Goal: Contribute content: Add original content to the website for others to see

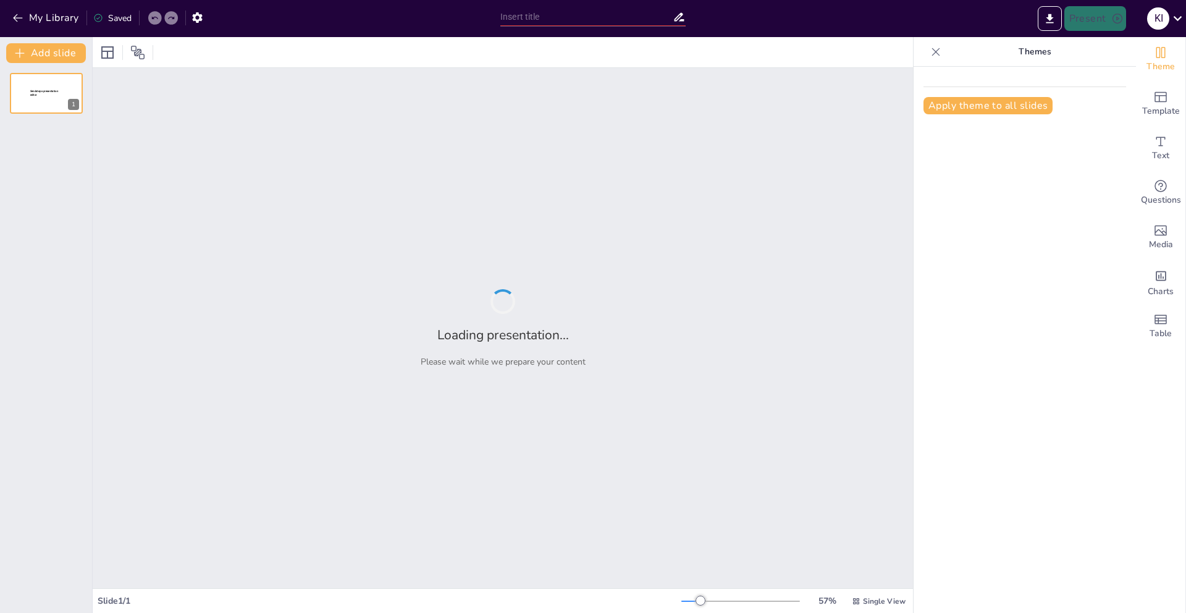
type input "Exploring Sulaimaniya: A Cultural and Historical Overview"
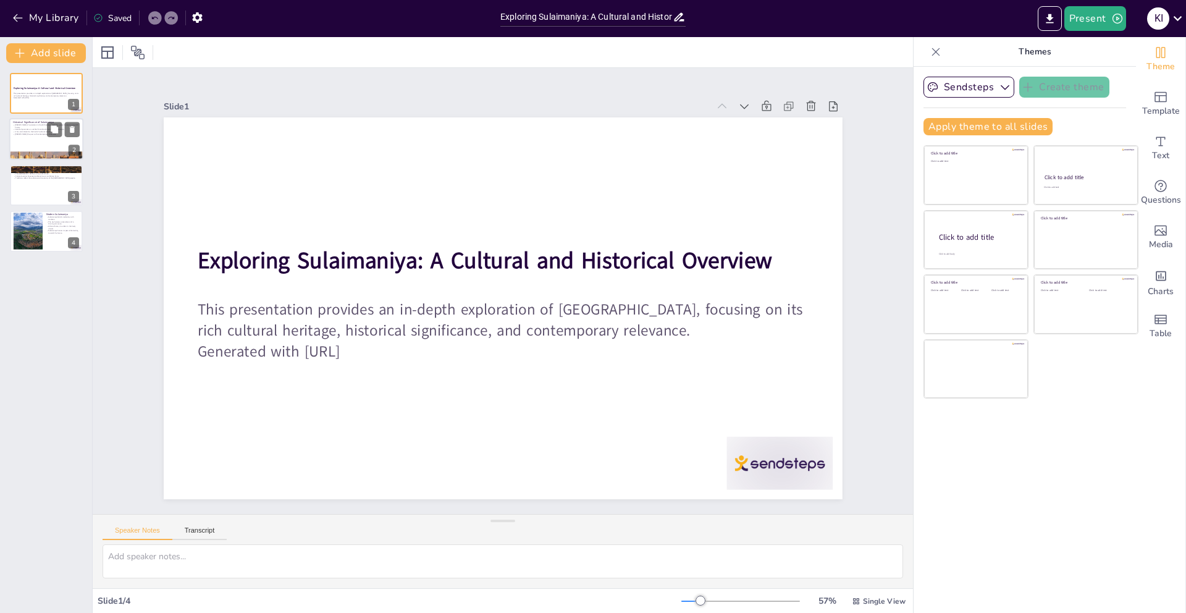
click at [64, 135] on div at bounding box center [63, 129] width 33 height 15
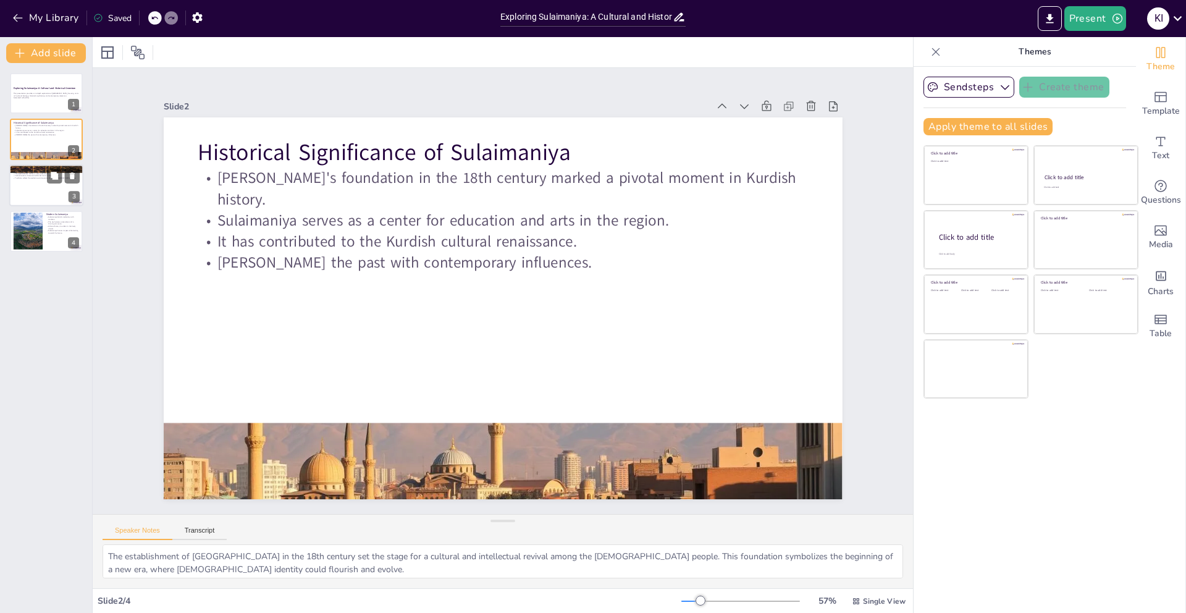
click at [46, 195] on div at bounding box center [46, 185] width 74 height 42
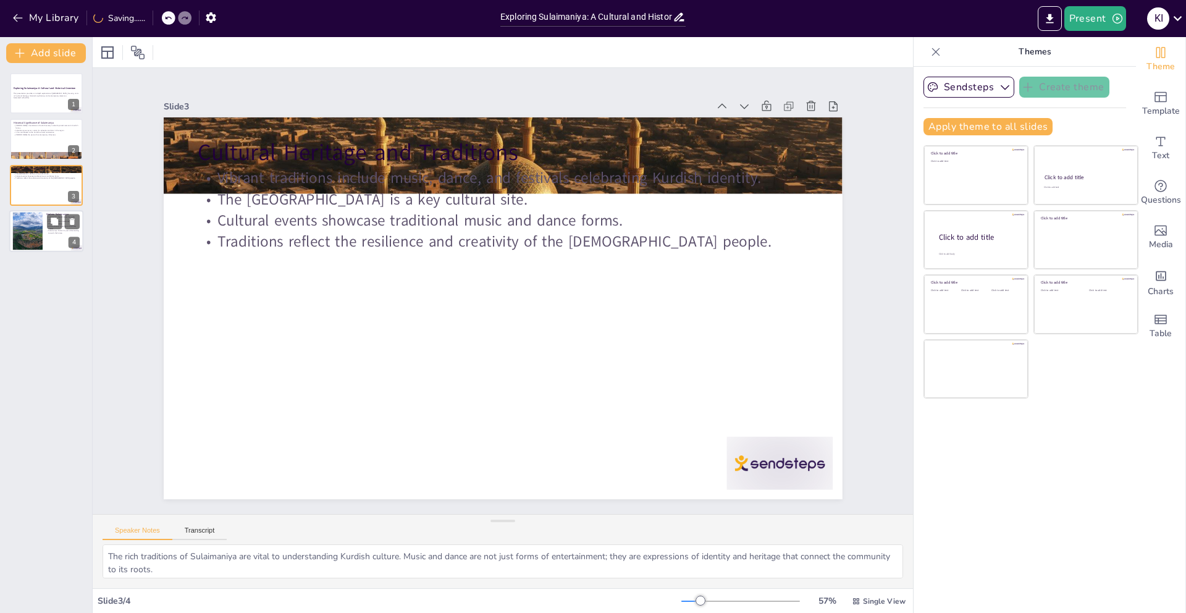
click at [53, 234] on div at bounding box center [46, 231] width 74 height 42
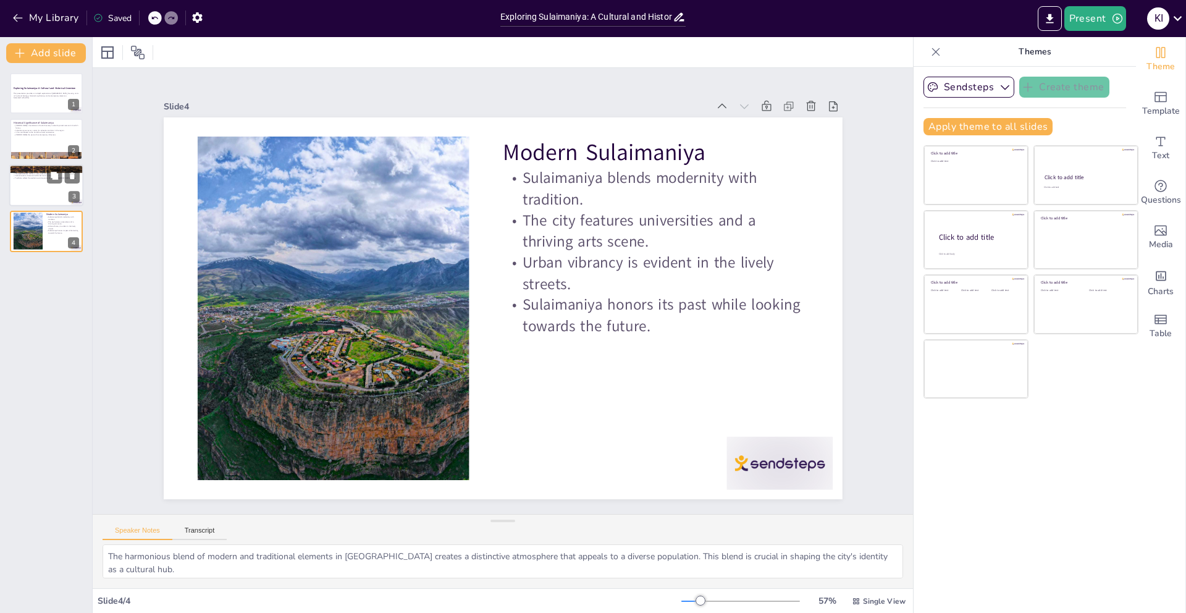
click at [55, 187] on div at bounding box center [46, 185] width 74 height 42
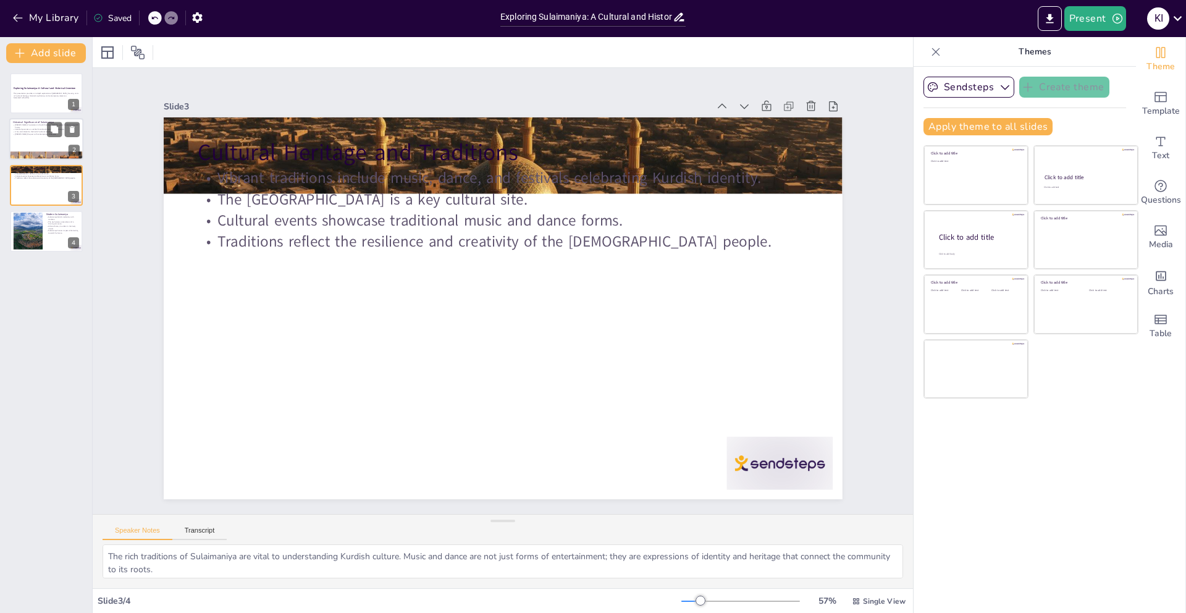
click at [40, 135] on p "[PERSON_NAME] the past with contemporary influences." at bounding box center [46, 134] width 67 height 2
type textarea "The establishment of [GEOGRAPHIC_DATA] in the 18th century set the stage for a …"
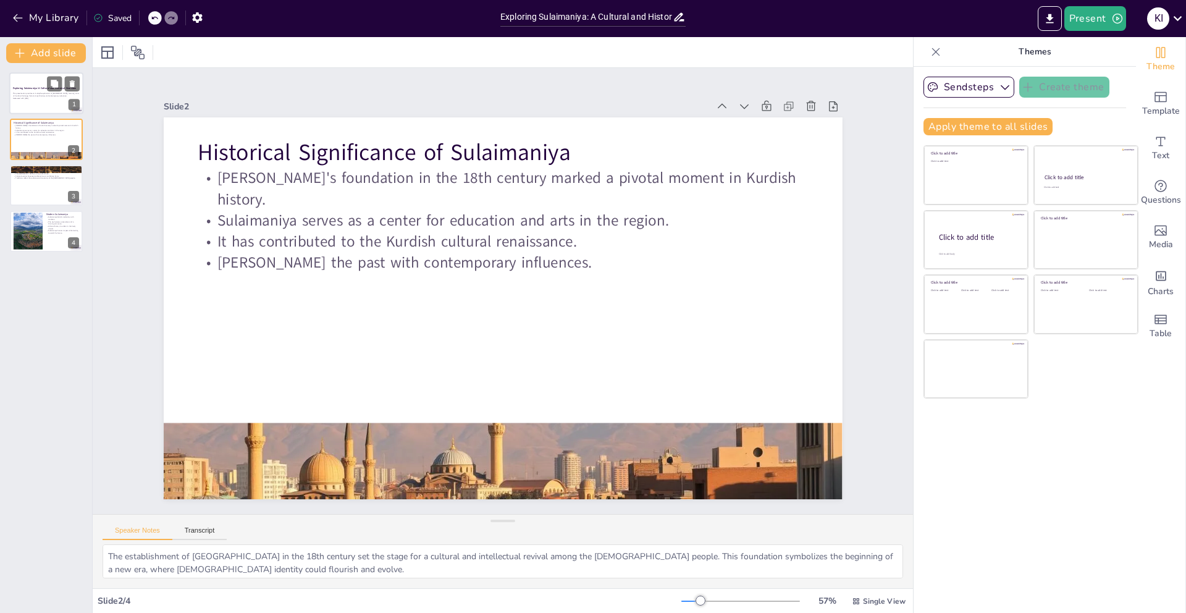
click at [40, 92] on p "This presentation provides an in-depth exploration of [GEOGRAPHIC_DATA], focusi…" at bounding box center [46, 94] width 67 height 4
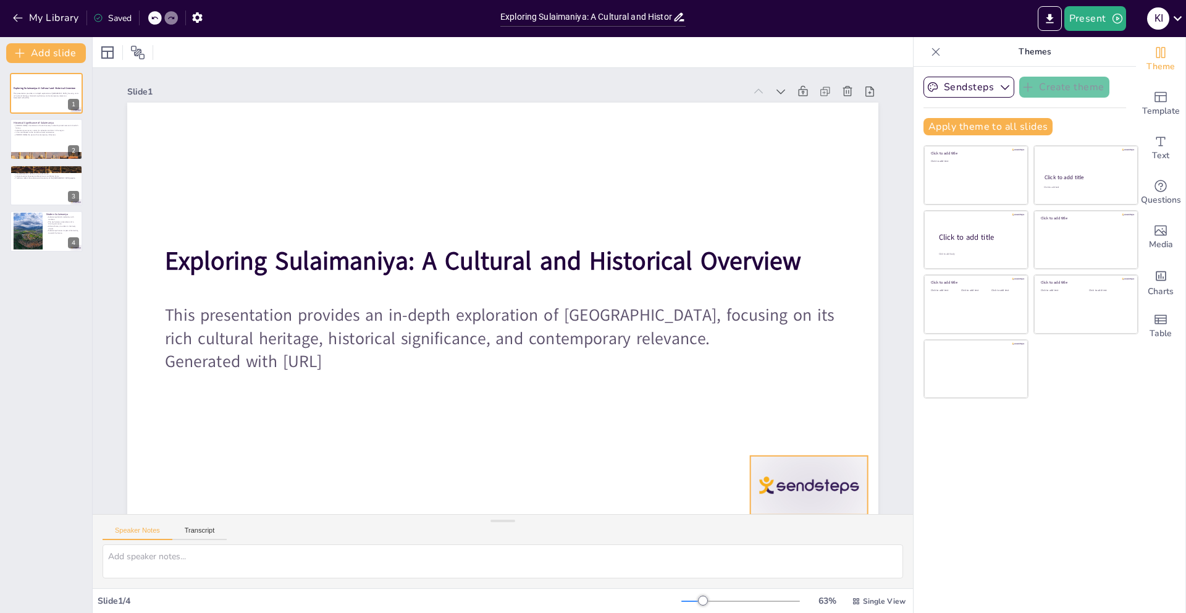
scroll to position [20, 0]
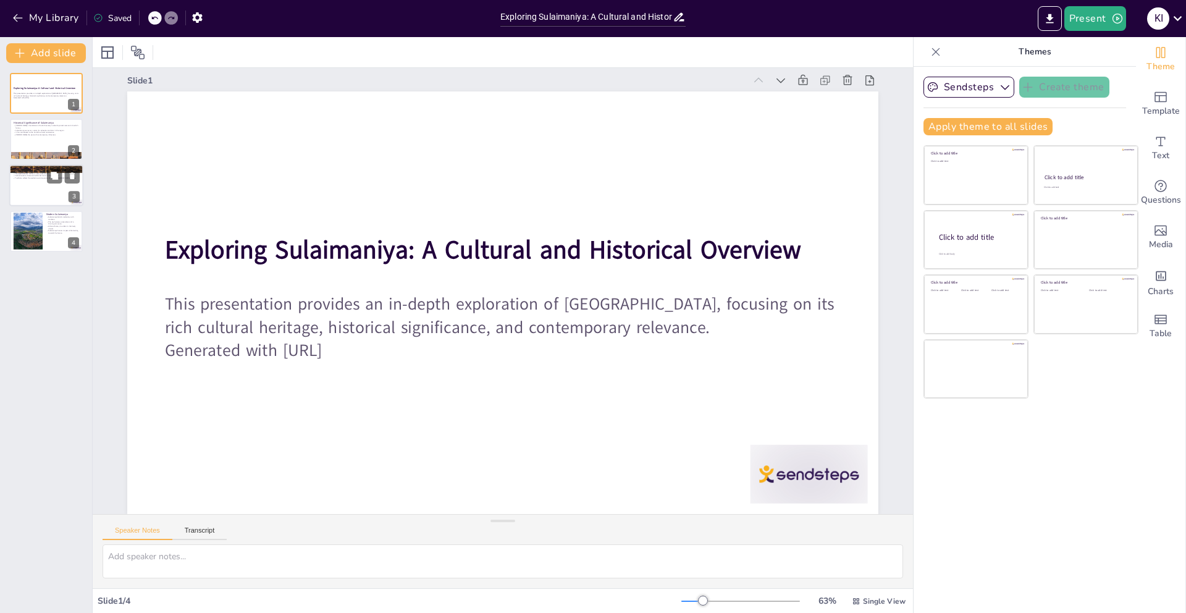
click at [33, 198] on div at bounding box center [46, 185] width 74 height 42
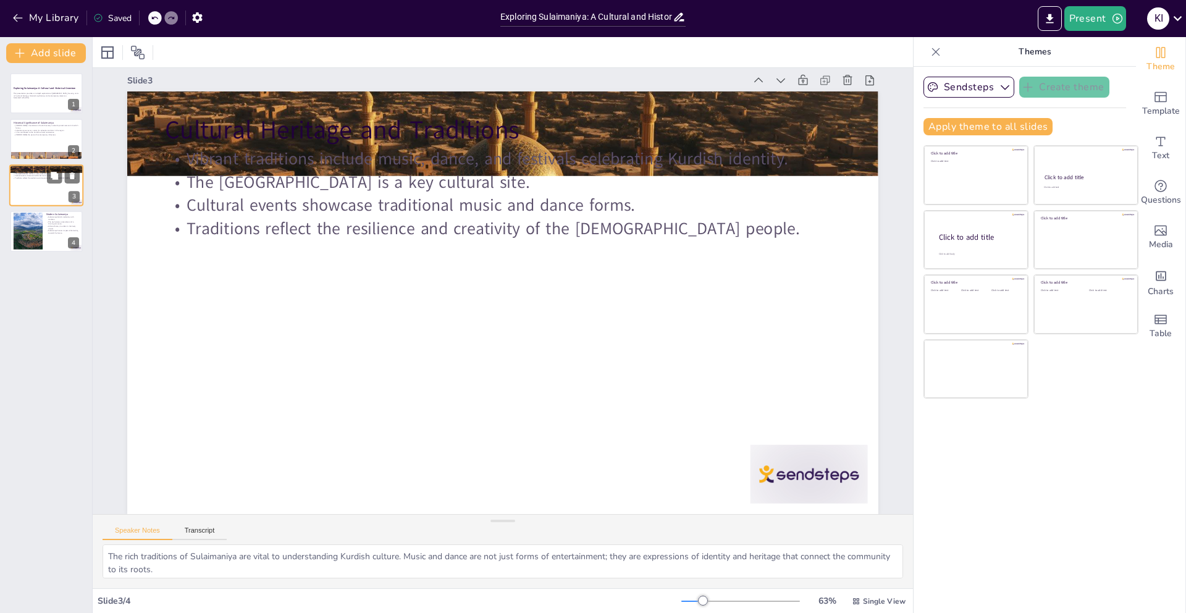
scroll to position [0, 0]
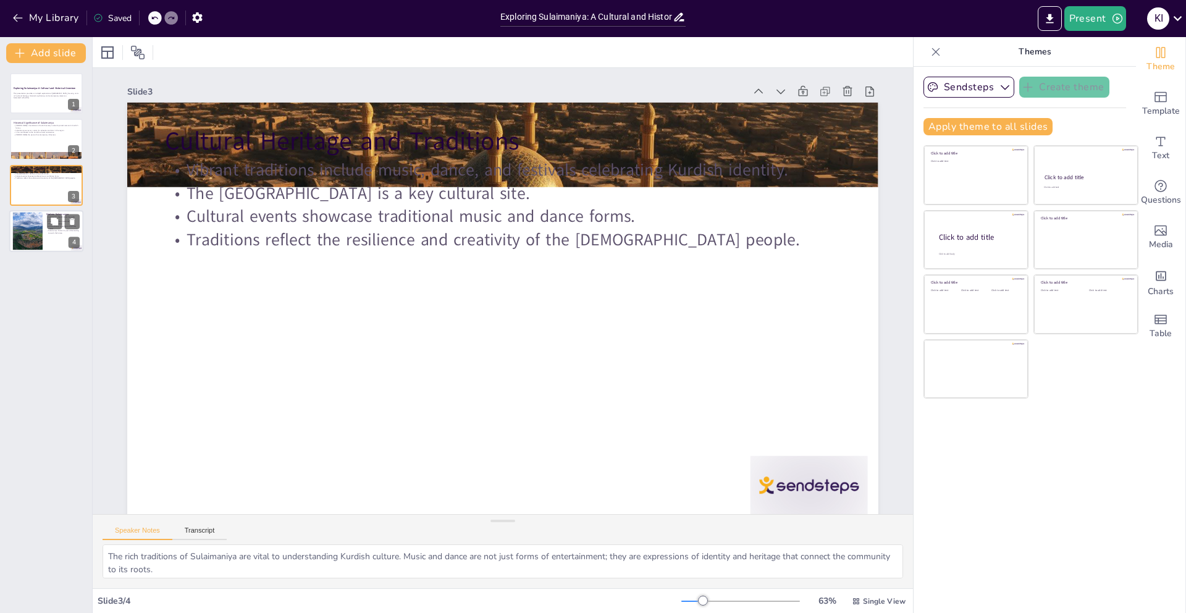
click at [45, 230] on div at bounding box center [46, 231] width 74 height 42
type textarea "The harmonious blend of modern and traditional elements in [GEOGRAPHIC_DATA] cr…"
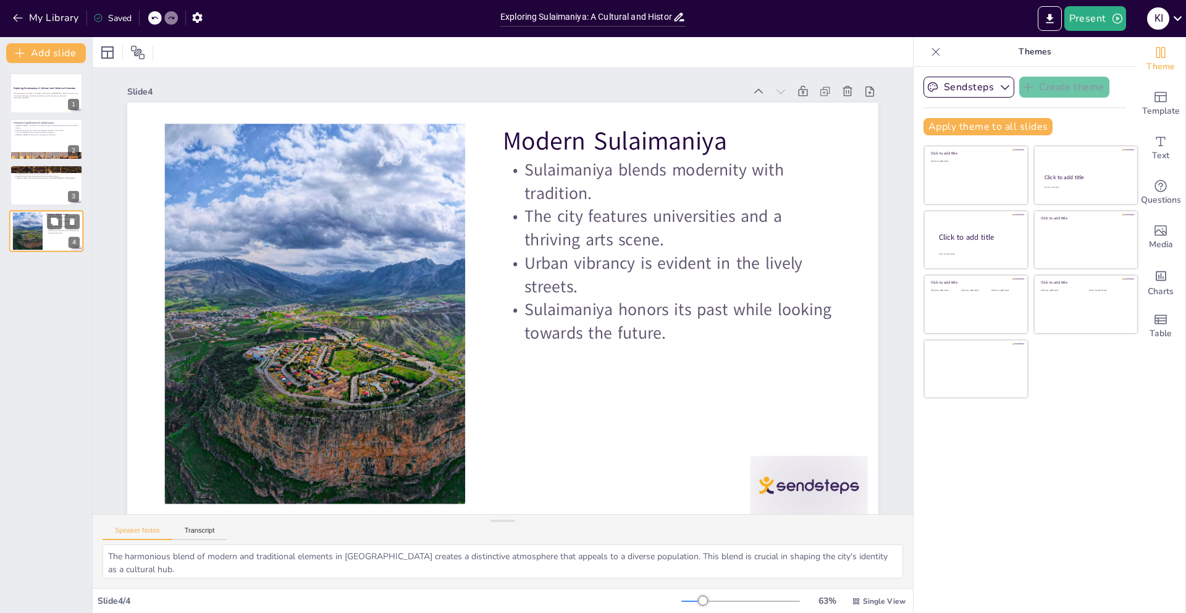
scroll to position [20, 0]
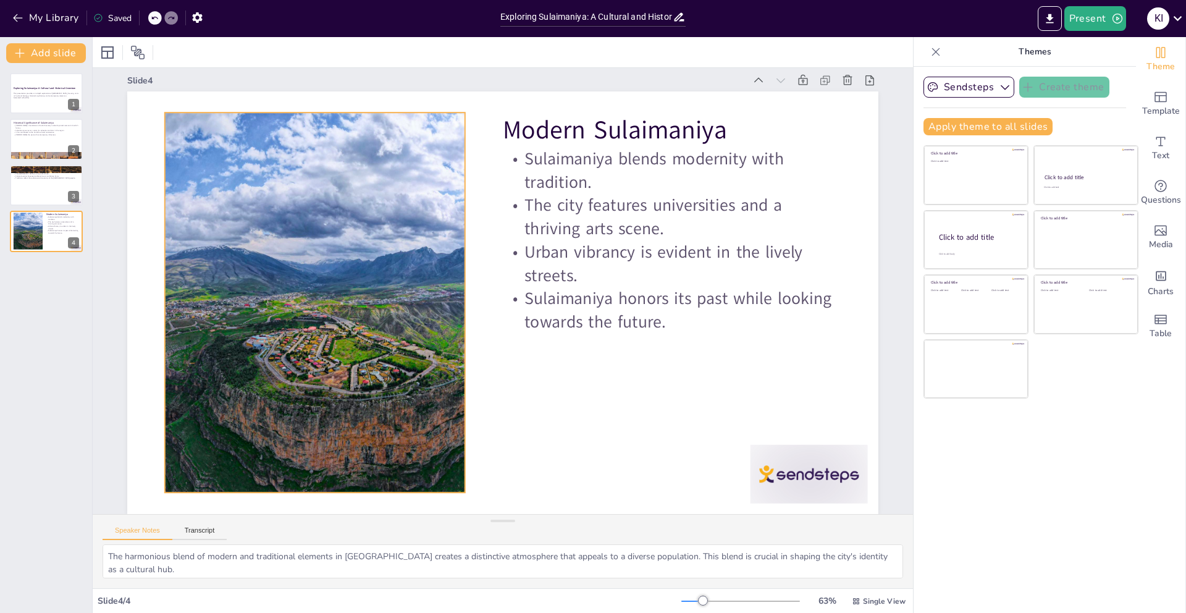
click at [259, 204] on div at bounding box center [317, 264] width 604 height 484
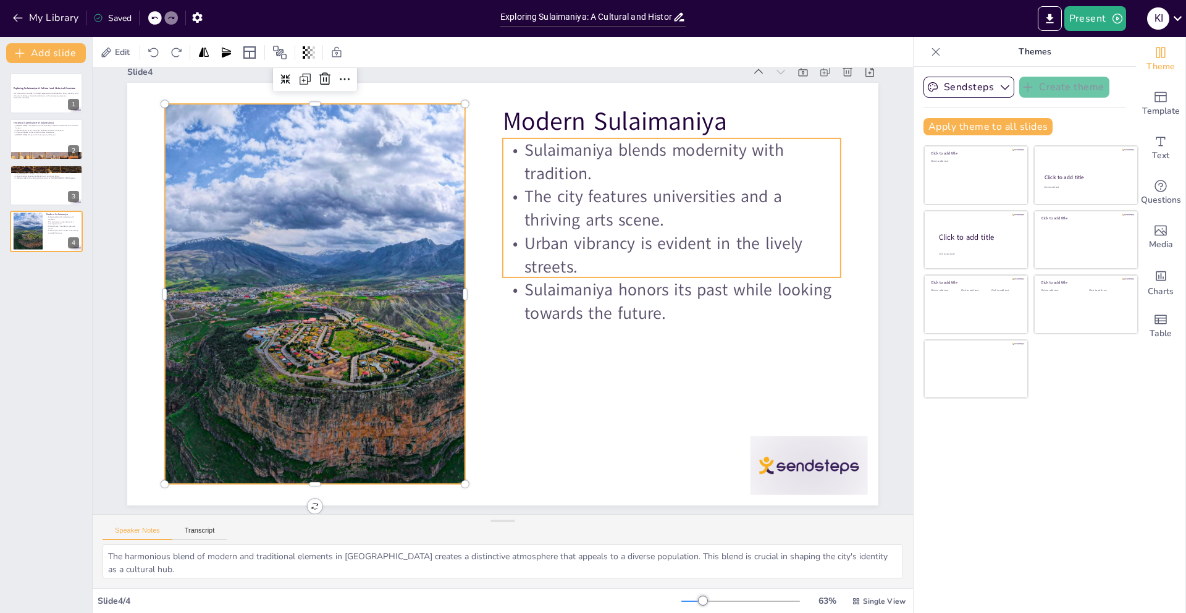
scroll to position [29, 0]
